Goal: Find specific page/section

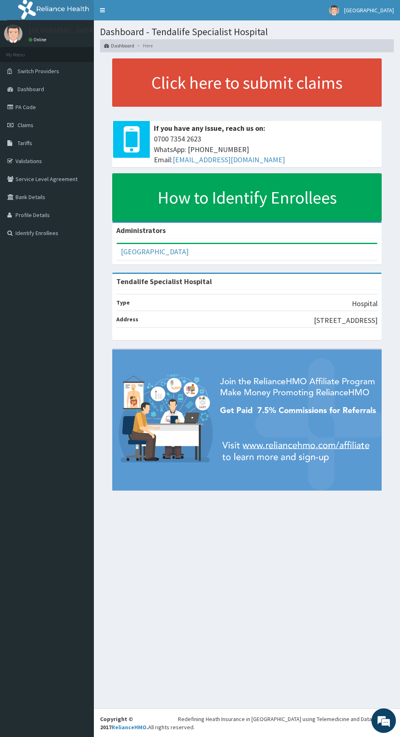
click at [20, 174] on link "Service Level Agreement" at bounding box center [47, 179] width 94 height 18
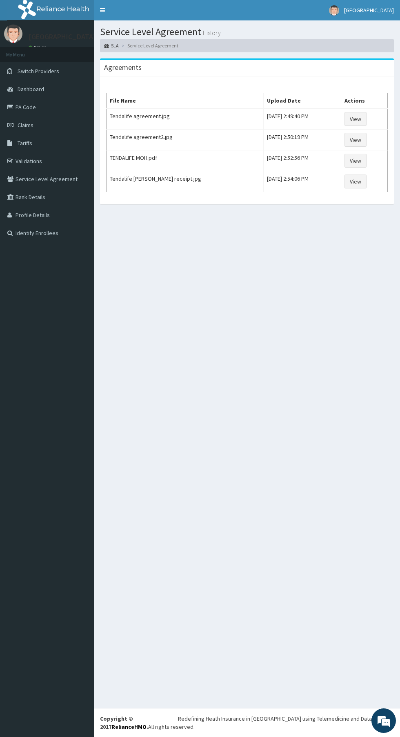
click at [56, 179] on link "Service Level Agreement" at bounding box center [47, 179] width 94 height 18
